Goal: Obtain resource: Download file/media

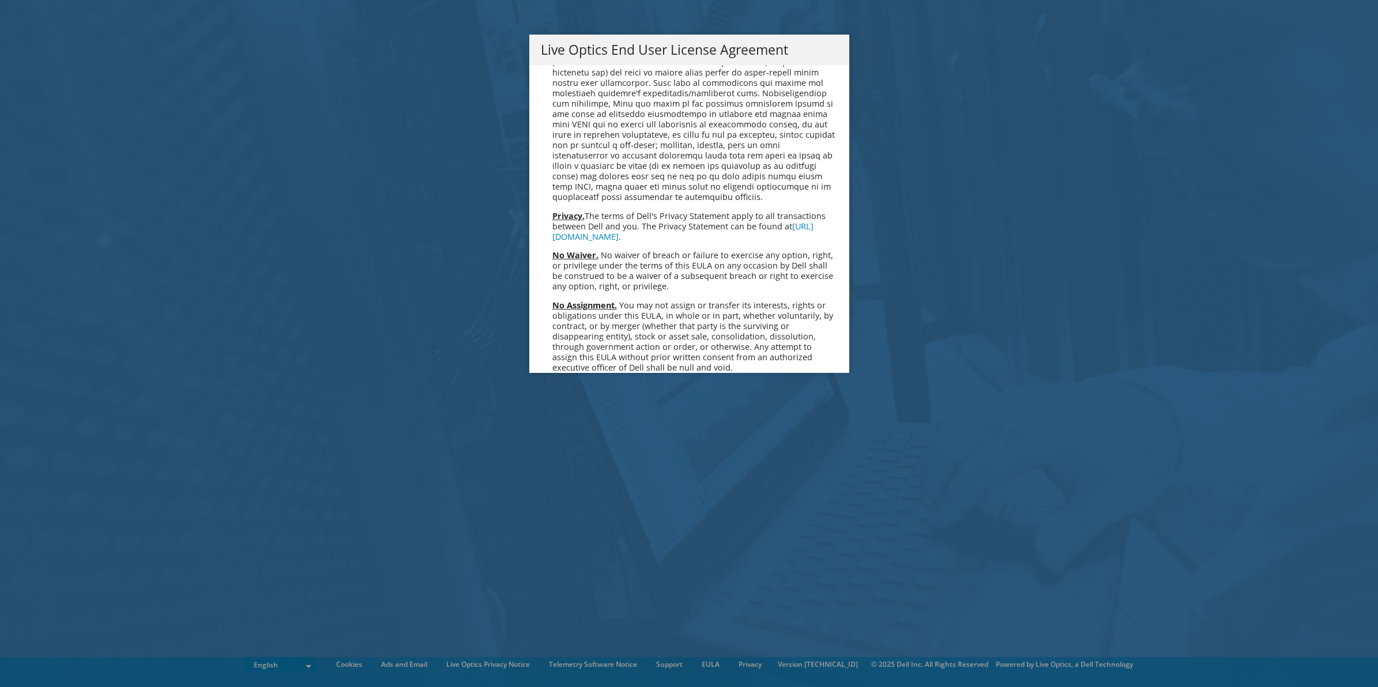
scroll to position [4371, 0]
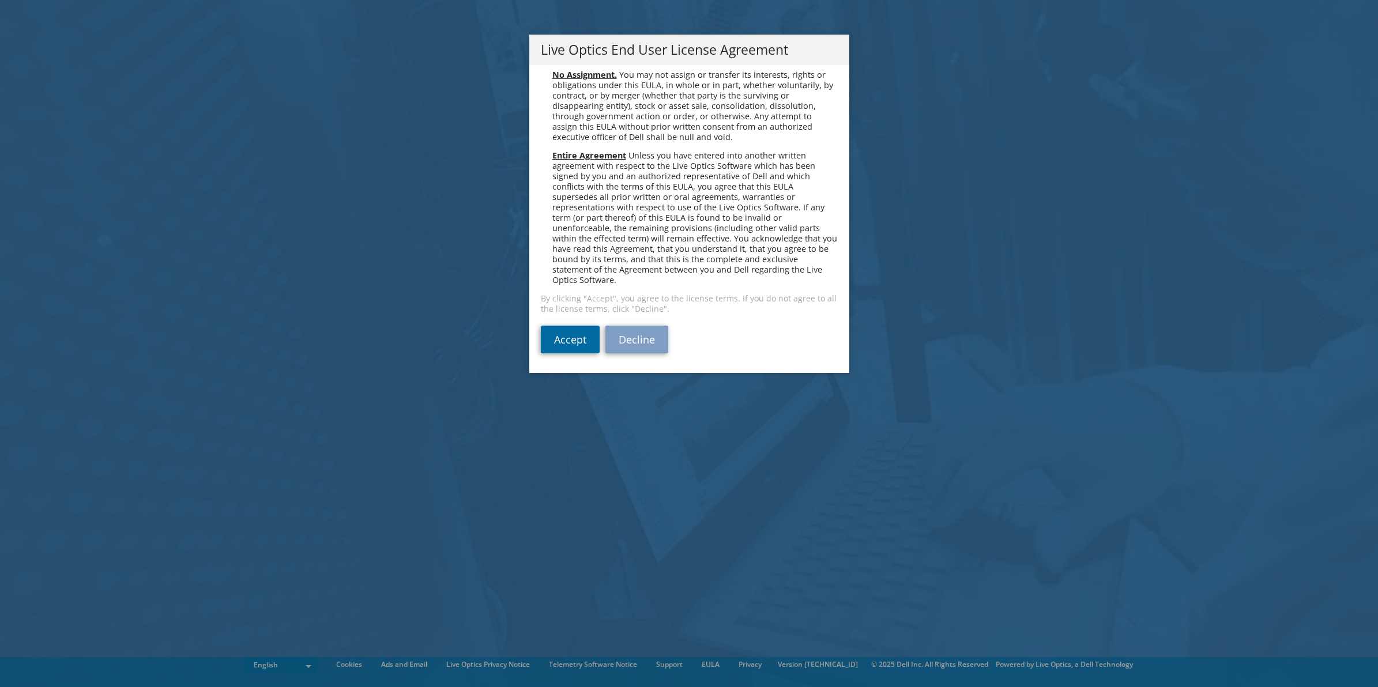
click at [556, 337] on link "Accept" at bounding box center [570, 340] width 59 height 28
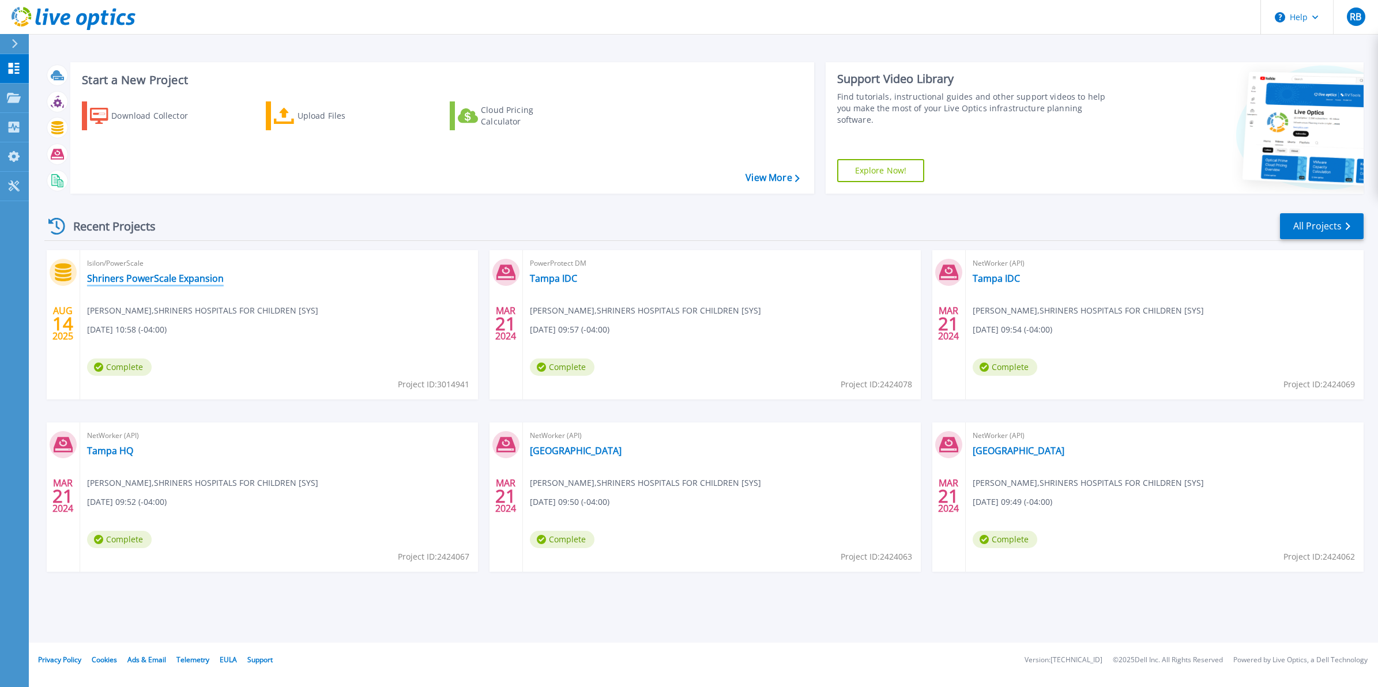
click at [128, 278] on link "Shriners PowerScale Expansion" at bounding box center [155, 279] width 137 height 12
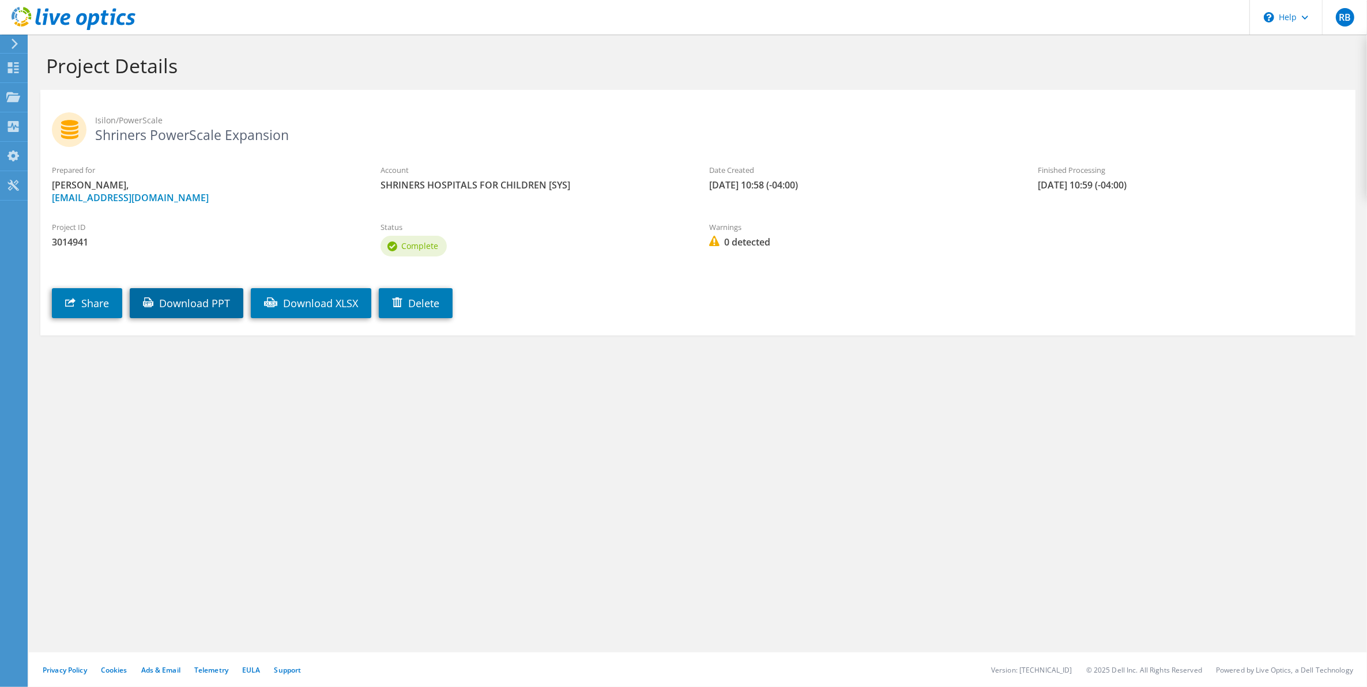
click at [183, 301] on link "Download PPT" at bounding box center [187, 303] width 114 height 30
click at [1006, 26] on header "RB End User Russell Bruhn rbruhn@shrinenet.org SHRINERS HOSPITALS FOR CHILDREN …" at bounding box center [683, 17] width 1367 height 35
click at [1343, 16] on span "RB" at bounding box center [1345, 17] width 18 height 18
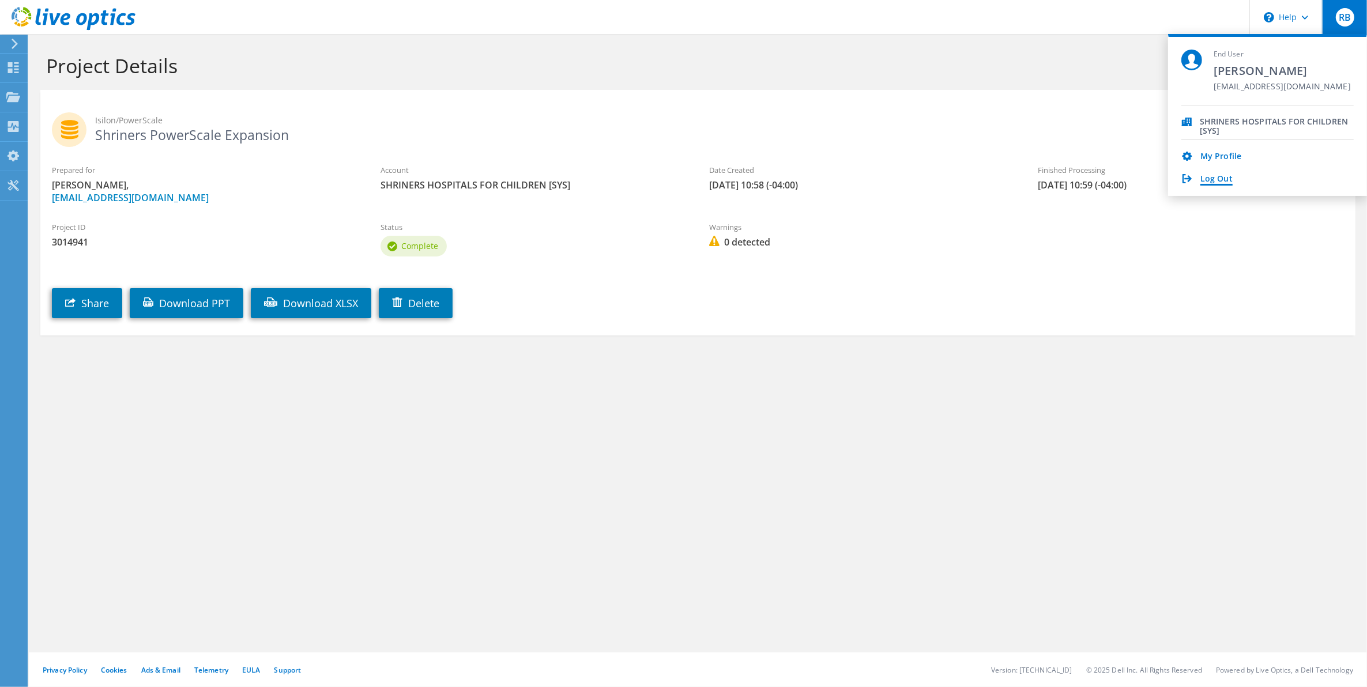
click at [1215, 180] on link "Log Out" at bounding box center [1216, 179] width 32 height 11
